Goal: Task Accomplishment & Management: Manage account settings

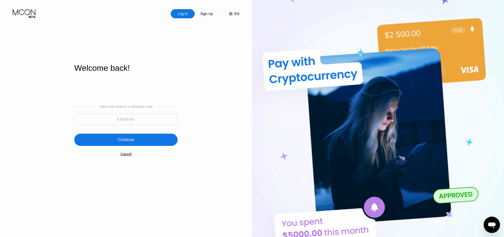
click at [129, 120] on input at bounding box center [125, 118] width 103 height 11
paste input "105149"
type input "105149"
click at [131, 141] on div "Continue" at bounding box center [126, 139] width 16 height 5
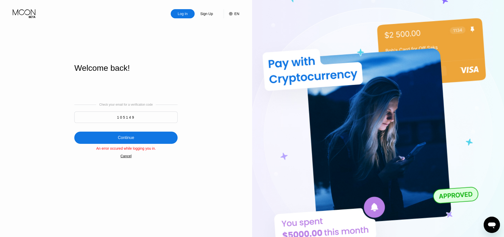
click at [128, 158] on div "Cancel" at bounding box center [125, 156] width 11 height 4
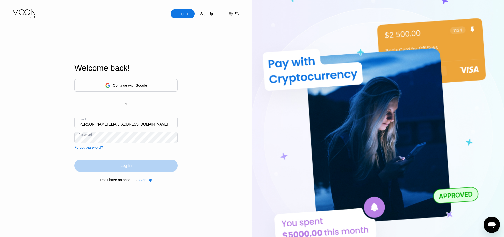
click at [123, 165] on div "Log In" at bounding box center [125, 165] width 11 height 5
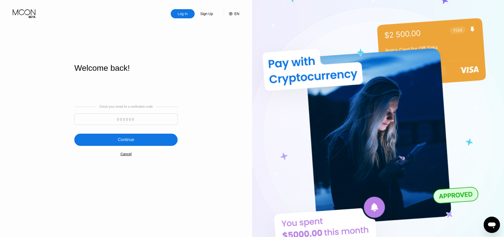
click at [150, 120] on input at bounding box center [125, 118] width 103 height 11
paste input "280454"
type input "280454"
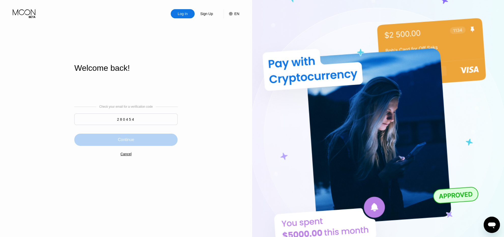
click at [132, 140] on div "Continue" at bounding box center [126, 139] width 16 height 5
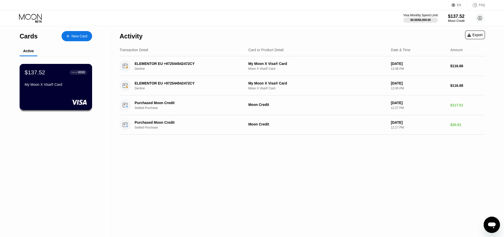
click at [64, 85] on div "My Moon X Visa® Card" at bounding box center [56, 84] width 62 height 4
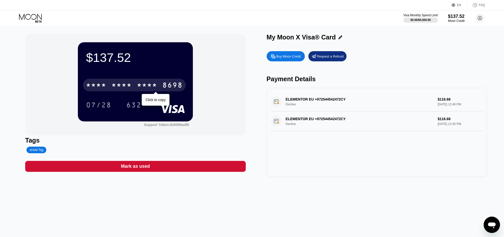
click at [143, 89] on div "* * * * * * * * * * * * 8698" at bounding box center [134, 85] width 103 height 13
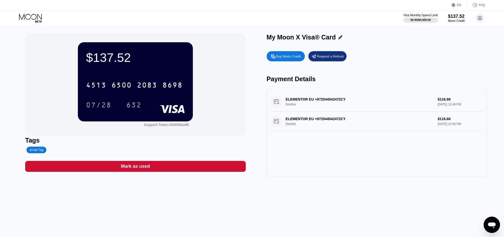
click at [107, 104] on div "07/28" at bounding box center [98, 105] width 25 height 8
